Goal: Use online tool/utility: Utilize a website feature to perform a specific function

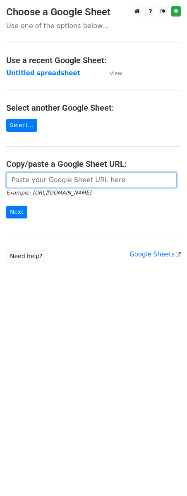
click at [25, 186] on input "url" at bounding box center [91, 180] width 170 height 16
paste input "https://docs.google.com/spreadsheets/d/163XB-8Yny3Yqdfv7PGJV9Sx20gbpqEH2WEnUA6G…"
type input "https://docs.google.com/spreadsheets/d/163XB-8Yny3Yqdfv7PGJV9Sx20gbpqEH2WEnUA6G…"
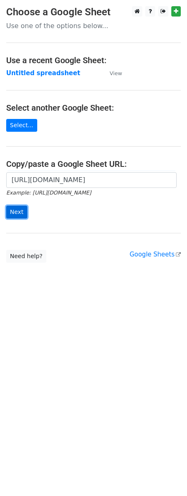
scroll to position [0, 0]
click at [14, 217] on input "Next" at bounding box center [16, 212] width 21 height 13
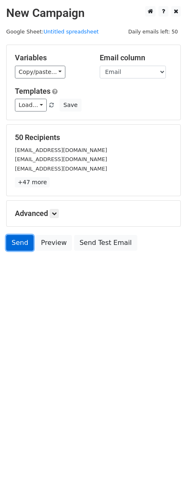
click at [17, 238] on link "Send" at bounding box center [19, 243] width 27 height 16
